Goal: Information Seeking & Learning: Understand process/instructions

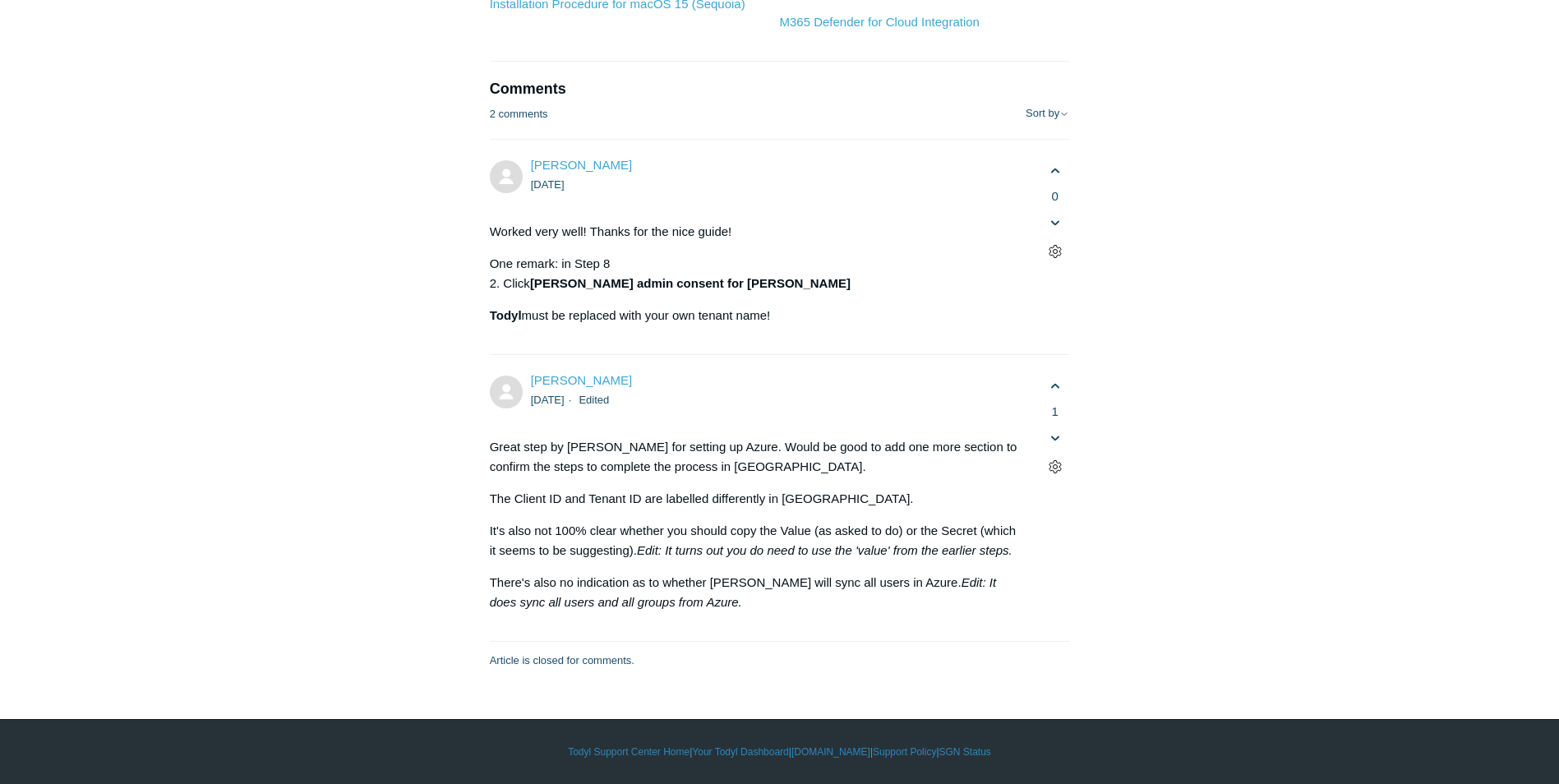
scroll to position [9367, 0]
drag, startPoint x: 541, startPoint y: 254, endPoint x: 824, endPoint y: 314, distance: 289.3
drag, startPoint x: 514, startPoint y: 253, endPoint x: 524, endPoint y: 259, distance: 11.7
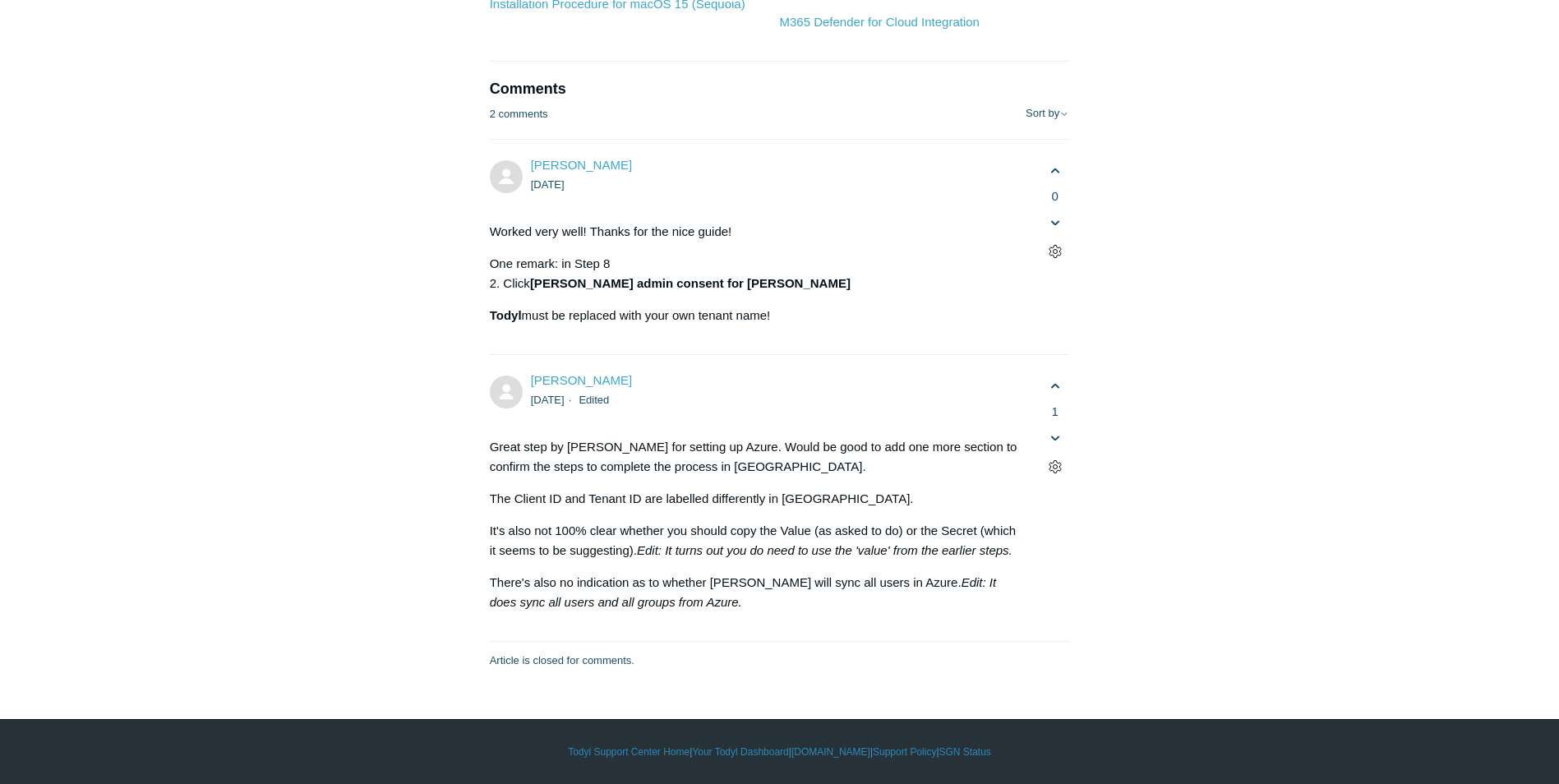
drag, startPoint x: 528, startPoint y: 278, endPoint x: 537, endPoint y: 278, distance: 9.0
drag, startPoint x: 687, startPoint y: 255, endPoint x: 1079, endPoint y: 278, distance: 392.7
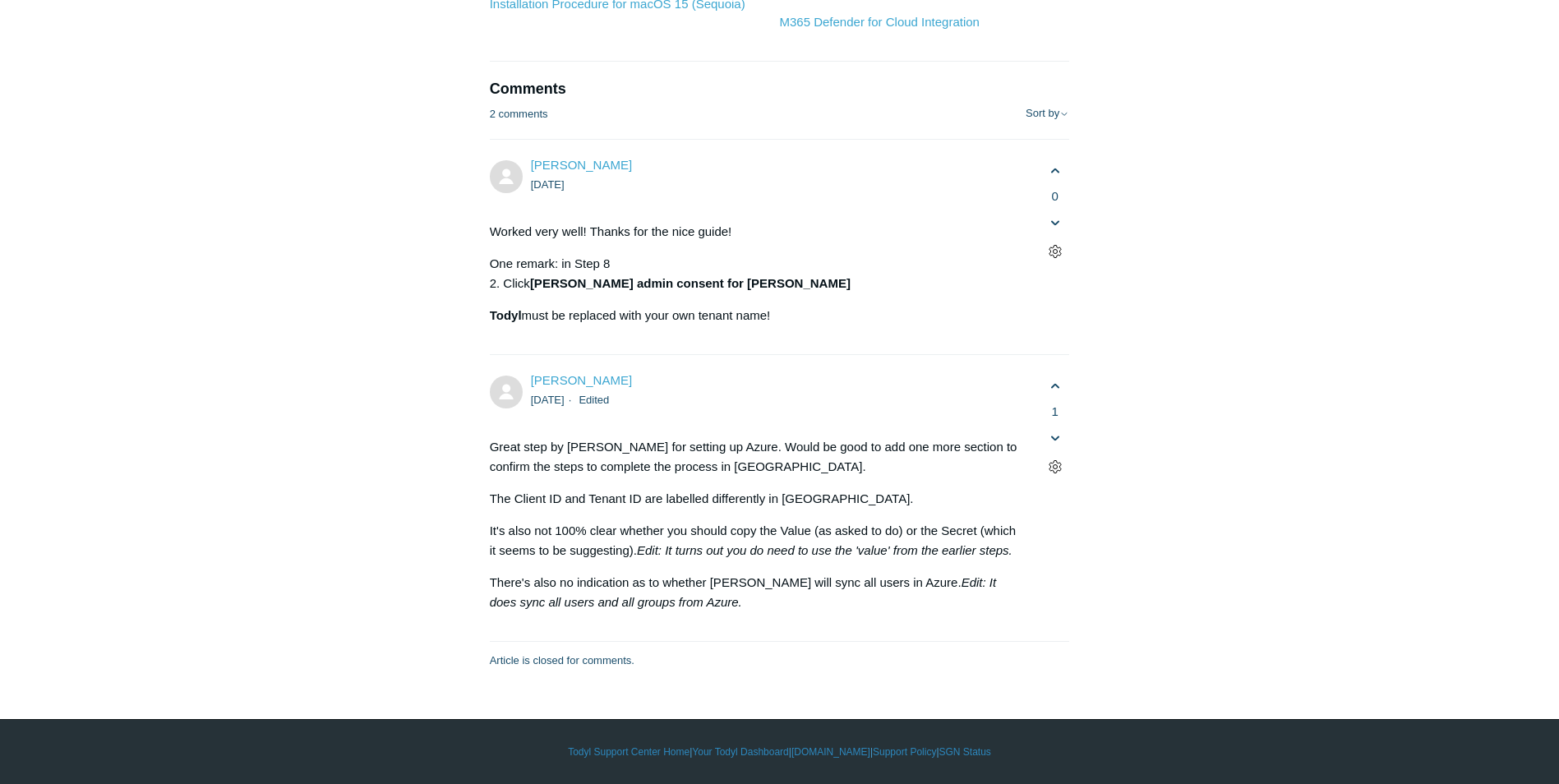
drag, startPoint x: 931, startPoint y: 327, endPoint x: 1006, endPoint y: 287, distance: 85.0
drag, startPoint x: 953, startPoint y: 269, endPoint x: 600, endPoint y: 243, distance: 354.0
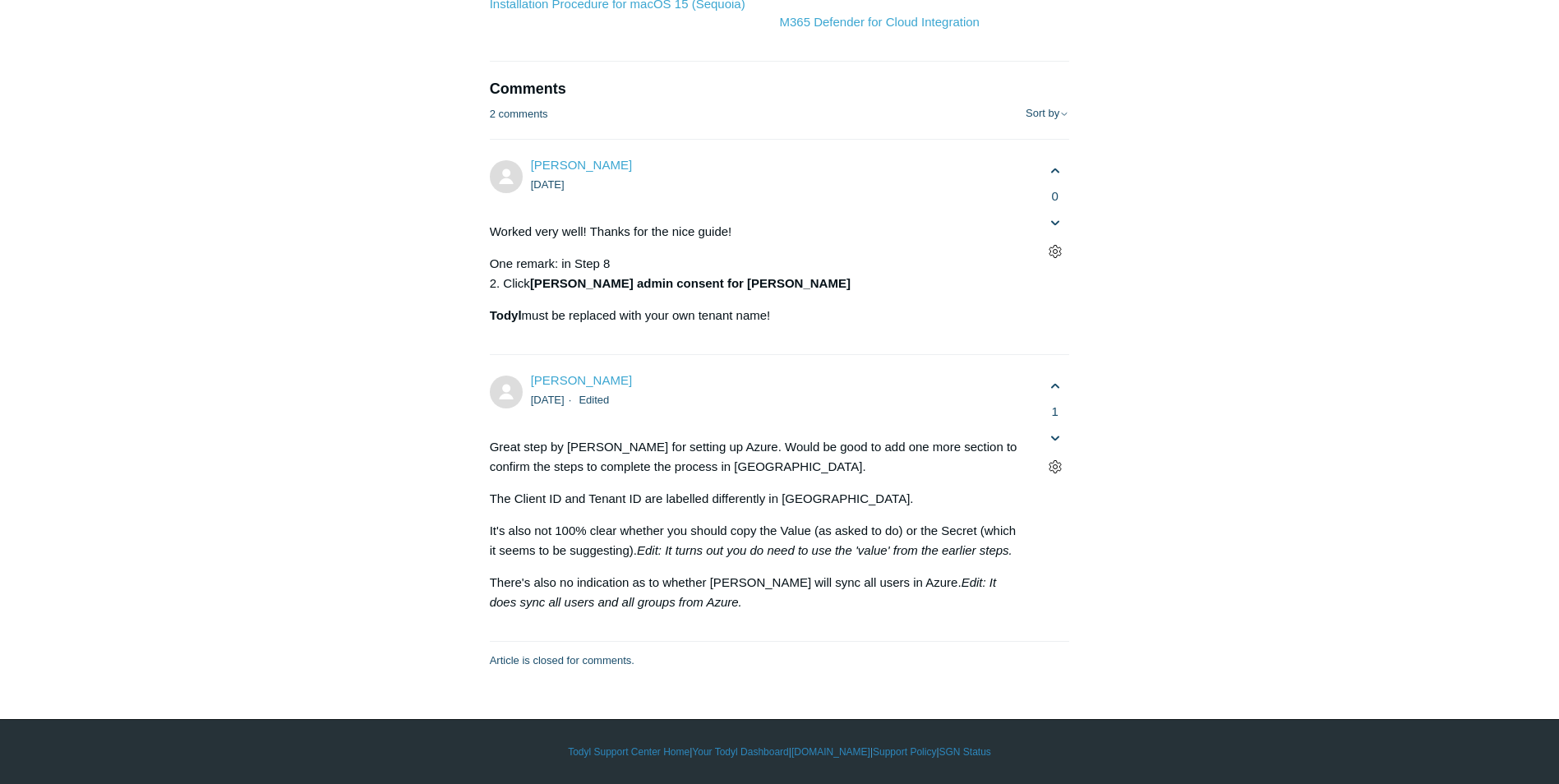
drag, startPoint x: 875, startPoint y: 277, endPoint x: 1028, endPoint y: 275, distance: 153.0
